Goal: Navigation & Orientation: Find specific page/section

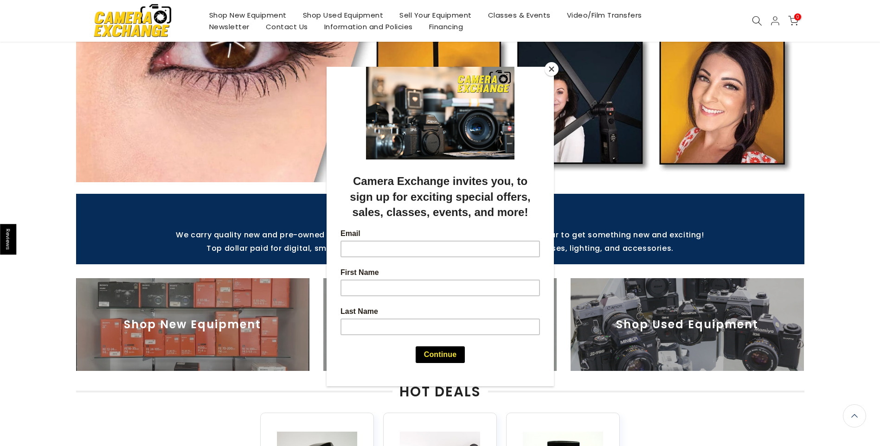
scroll to position [200, 0]
click at [556, 69] on button "Close" at bounding box center [552, 69] width 14 height 14
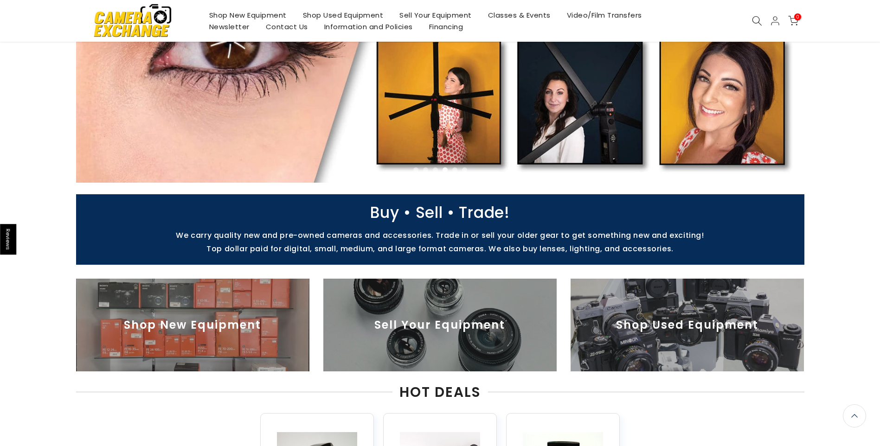
scroll to position [201, 0]
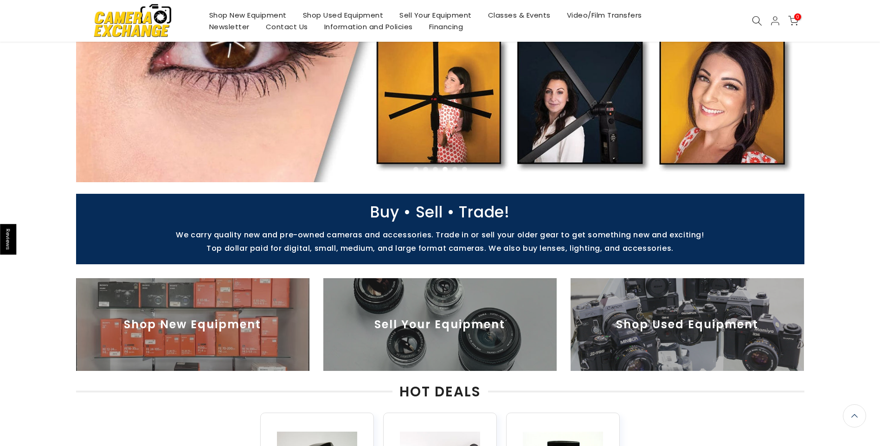
click at [446, 318] on img at bounding box center [439, 324] width 233 height 93
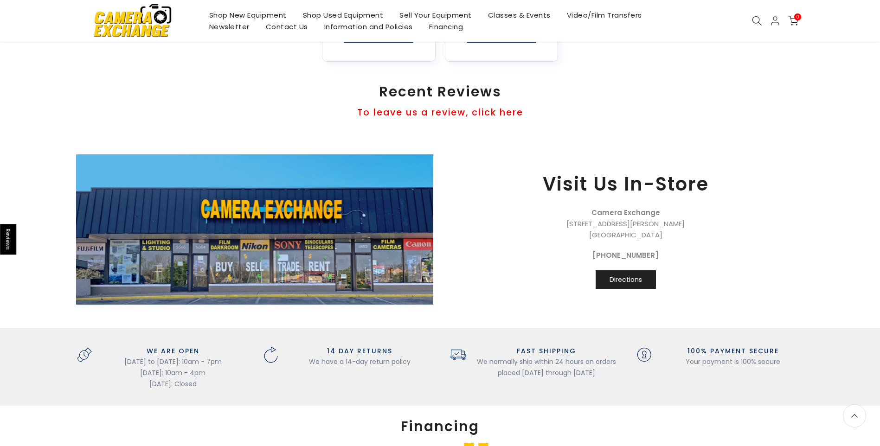
scroll to position [880, 0]
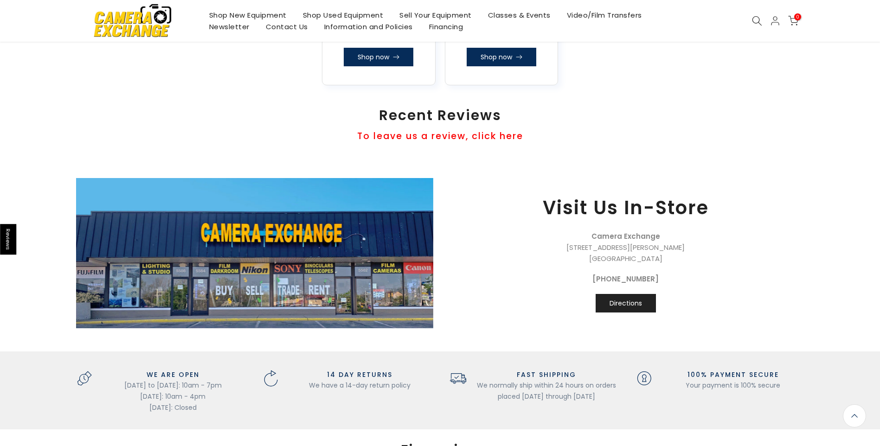
click at [624, 307] on link "Directions" at bounding box center [626, 303] width 60 height 19
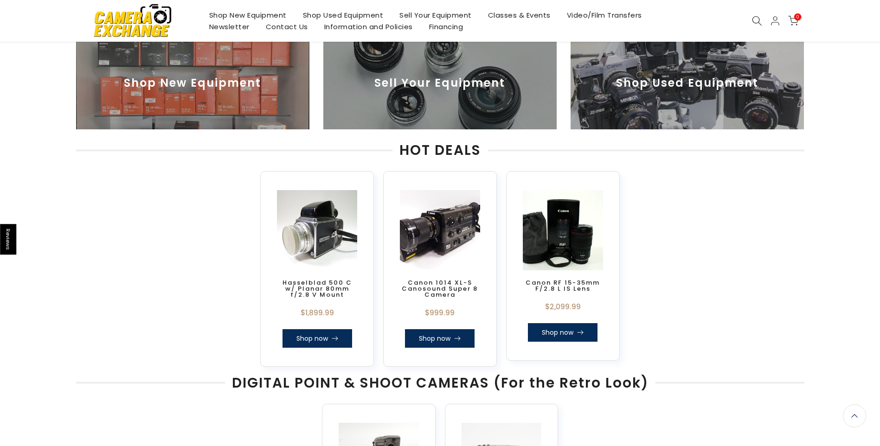
scroll to position [458, 0]
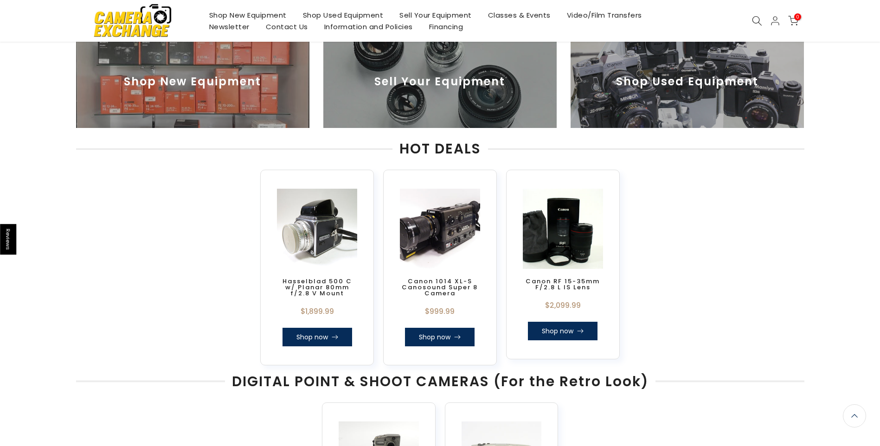
drag, startPoint x: 675, startPoint y: 176, endPoint x: 510, endPoint y: 14, distance: 231.0
click at [510, 14] on link "Classes & Events" at bounding box center [519, 15] width 79 height 12
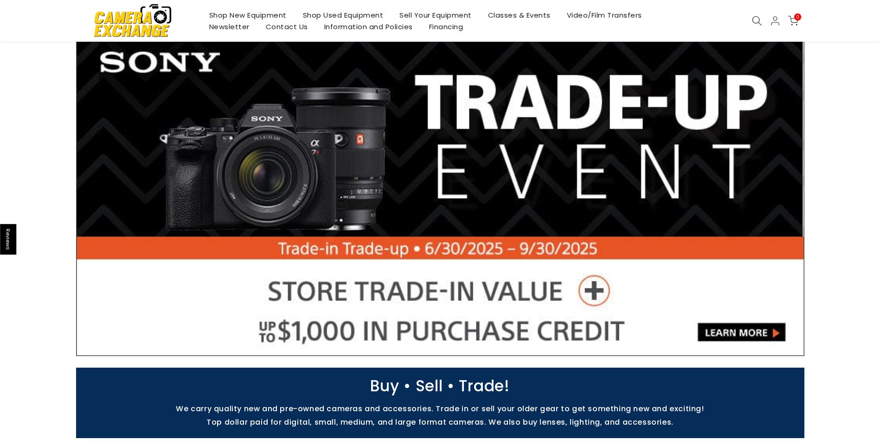
scroll to position [40, 0]
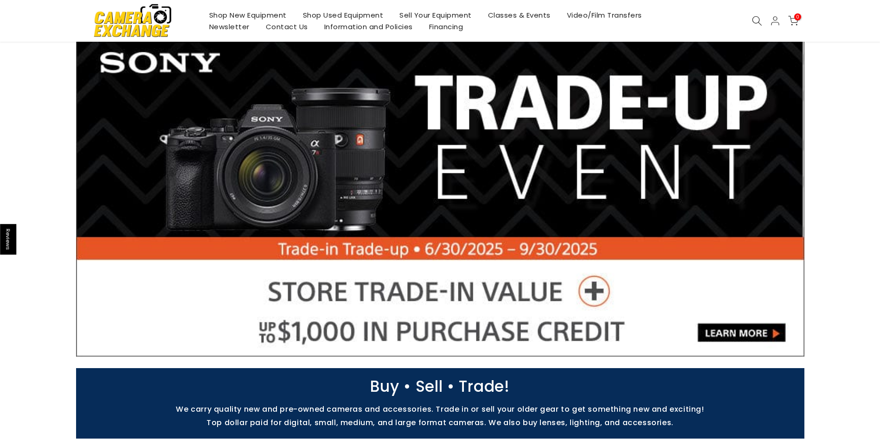
click at [819, 243] on div at bounding box center [440, 190] width 880 height 334
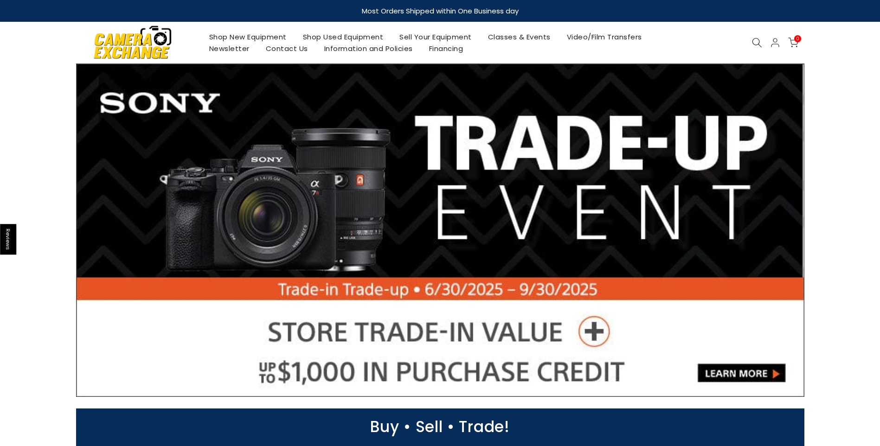
drag, startPoint x: 819, startPoint y: 243, endPoint x: 831, endPoint y: 159, distance: 85.3
click at [239, 48] on link "Newsletter" at bounding box center [229, 49] width 57 height 12
click at [458, 37] on link "Sell Your Equipment" at bounding box center [436, 37] width 89 height 12
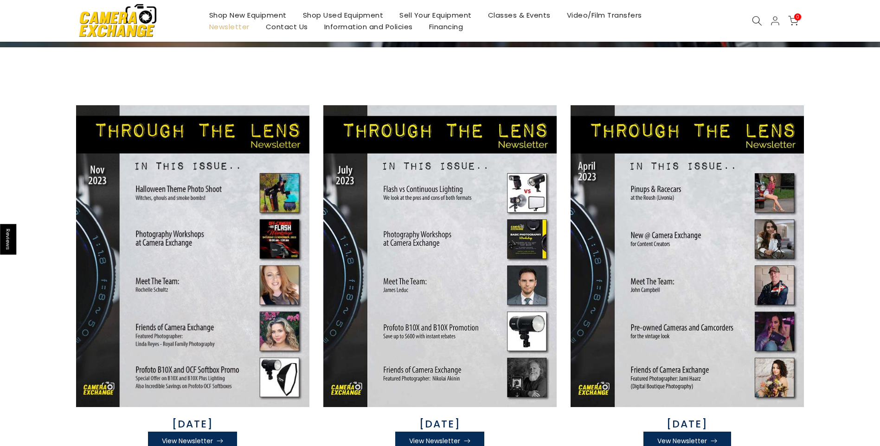
scroll to position [115, 0]
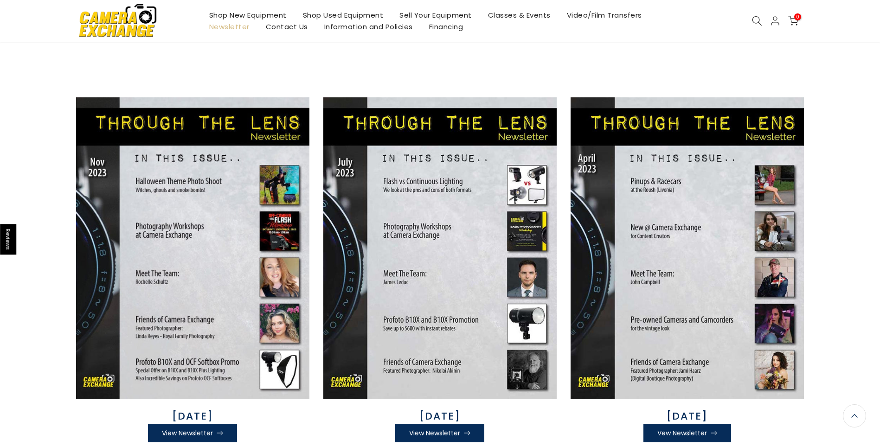
click at [658, 184] on img at bounding box center [687, 248] width 233 height 302
